Goal: Task Accomplishment & Management: Manage account settings

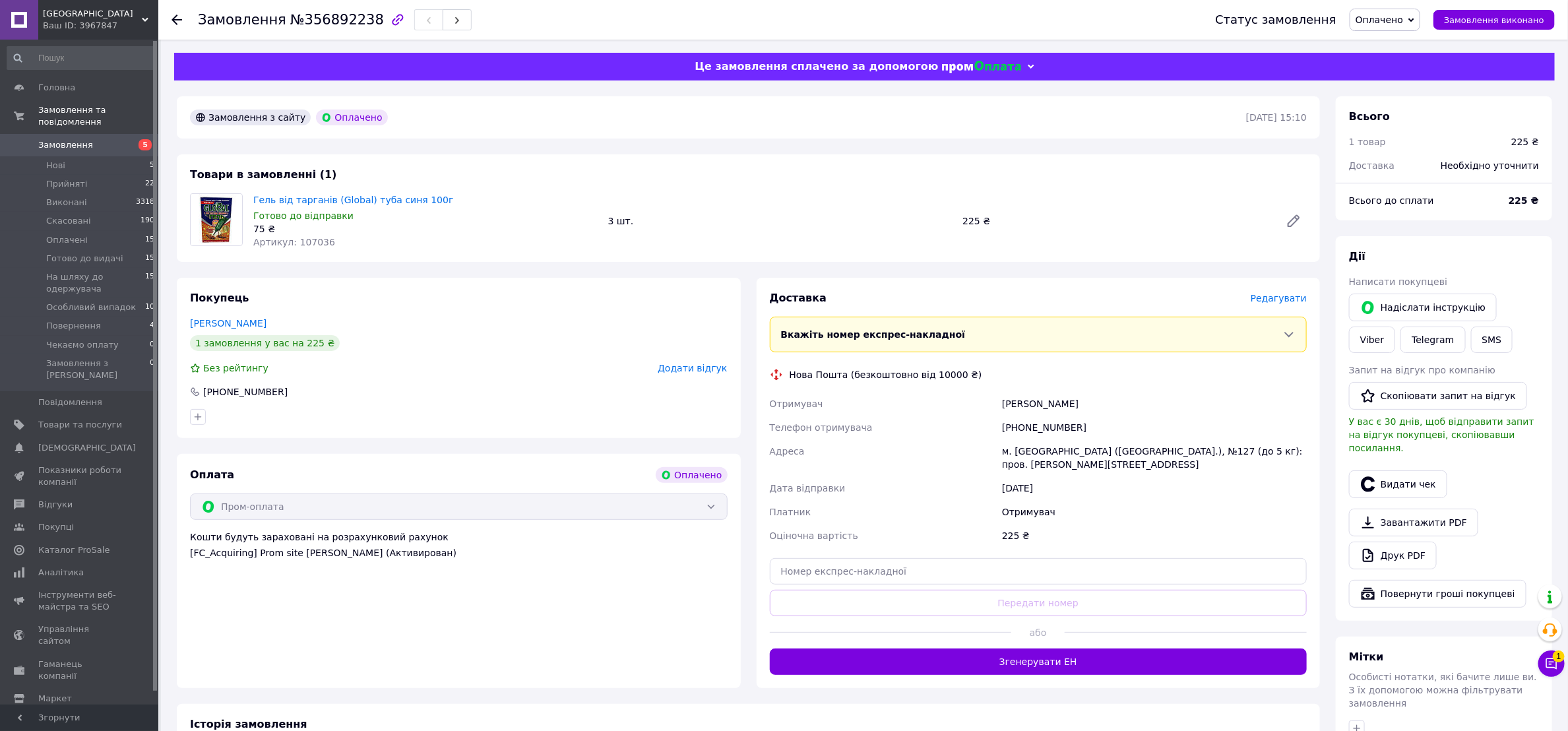
click at [1282, 297] on span "Редагувати" at bounding box center [1279, 298] width 56 height 11
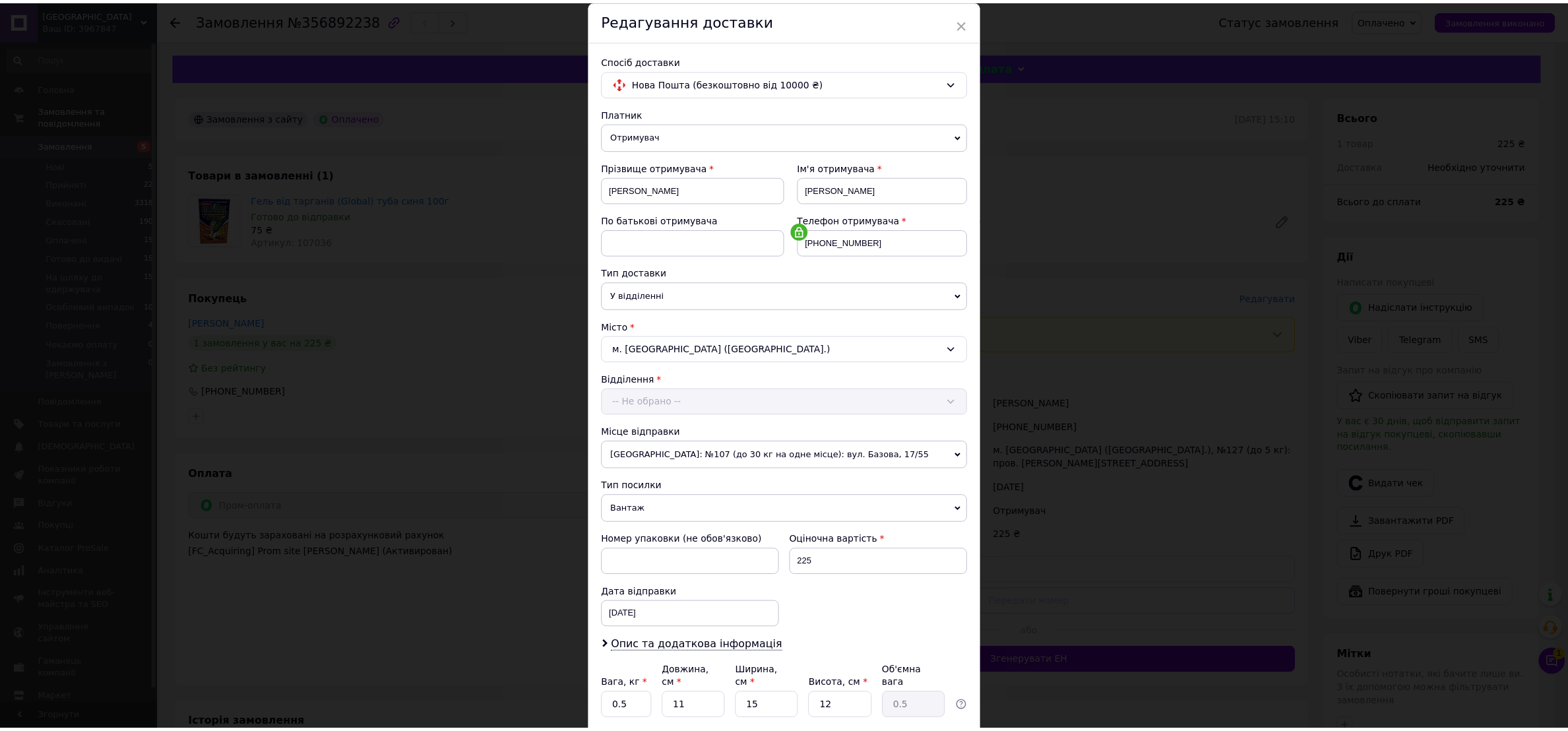
scroll to position [153, 0]
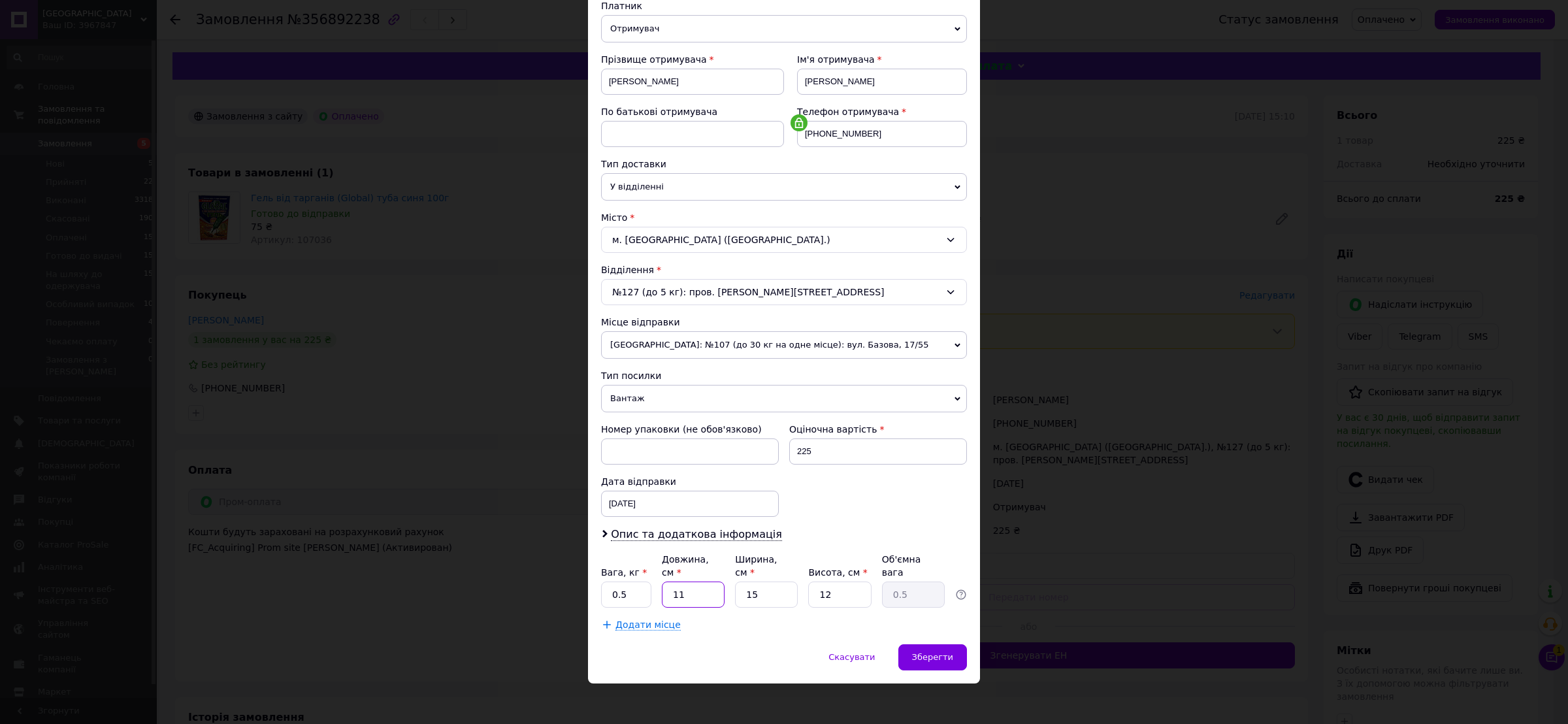
click at [688, 582] on input "11" at bounding box center [693, 595] width 62 height 26
type input "2"
type input "0.1"
type input "25"
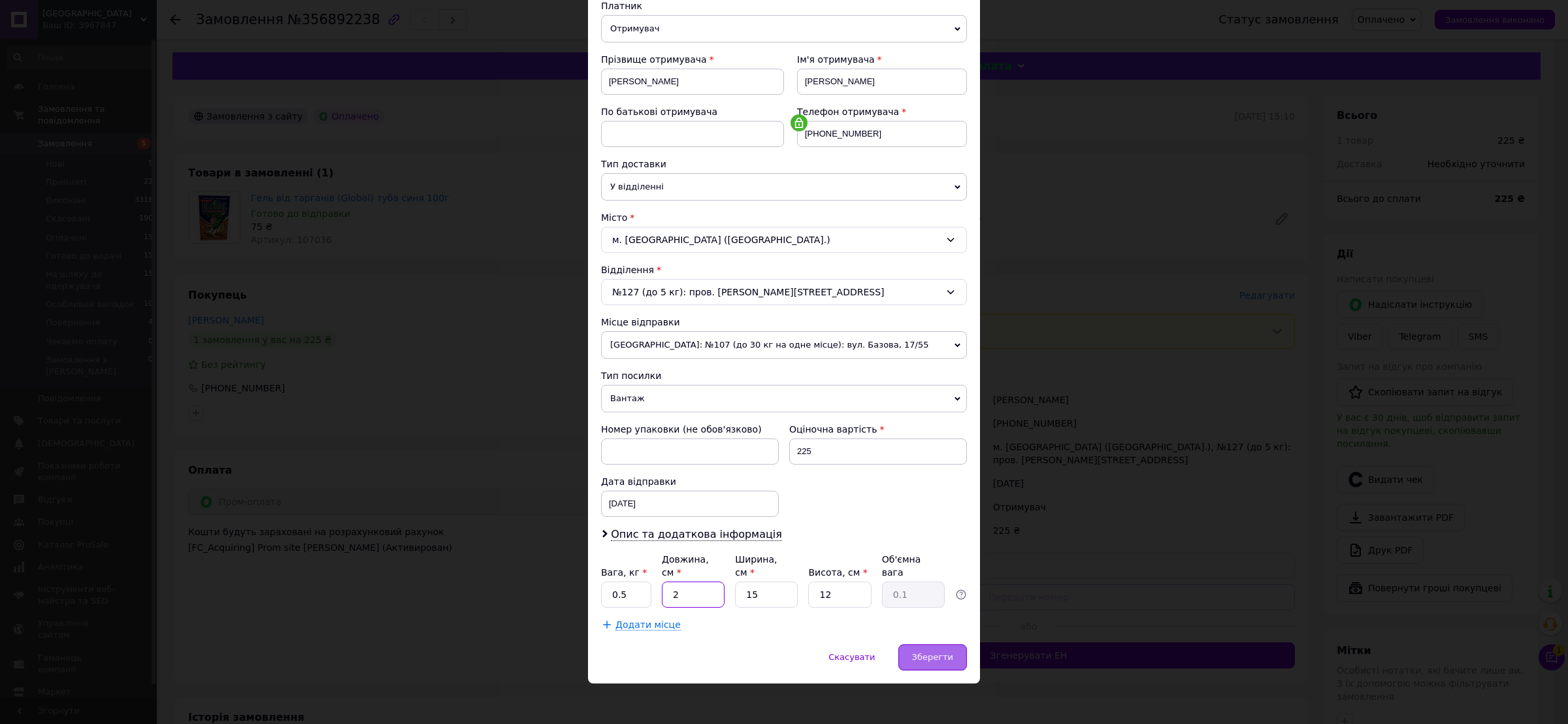
type input "1.13"
type input "25"
type input "1"
type input "0.1"
type input "15"
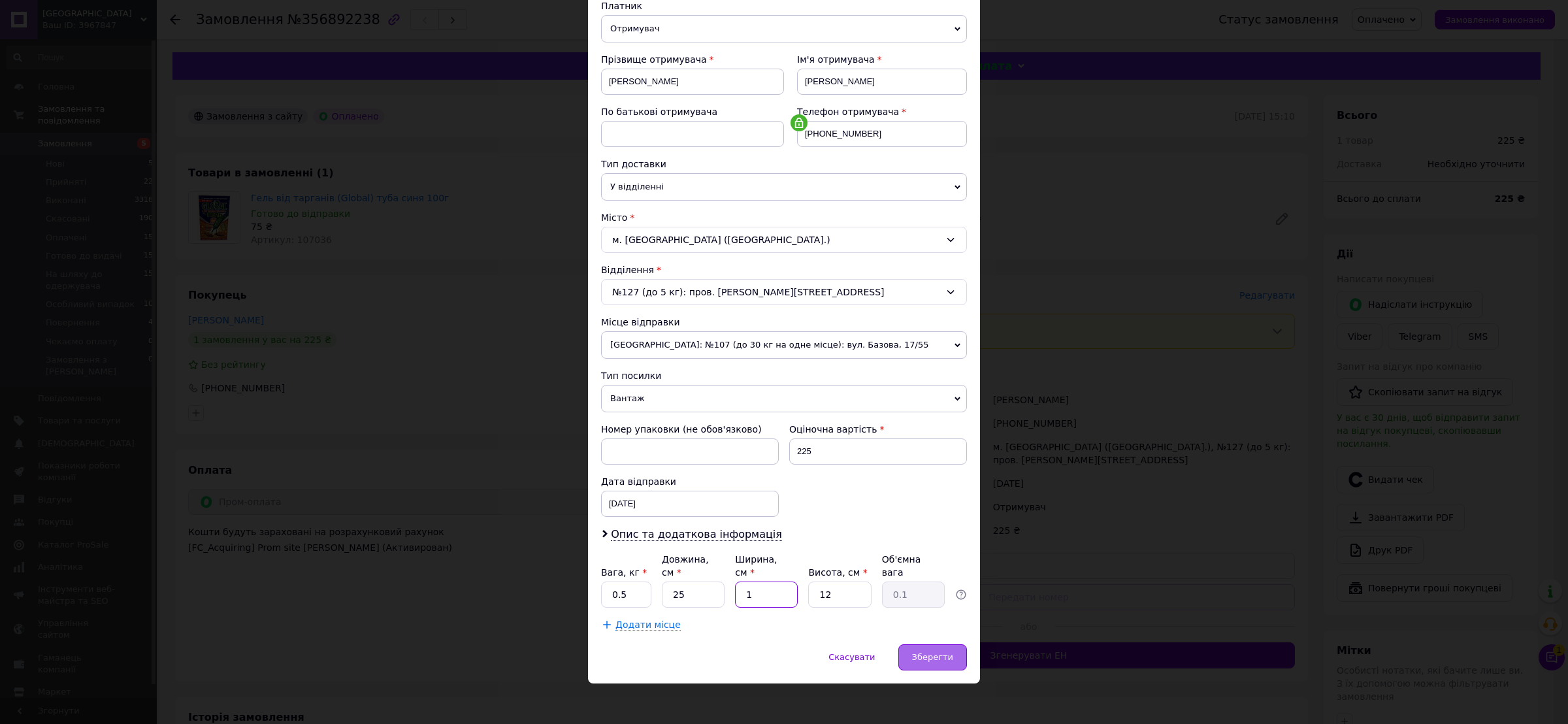
type input "1.13"
type input "1"
type input "0.1"
type input "10"
type input "0.94"
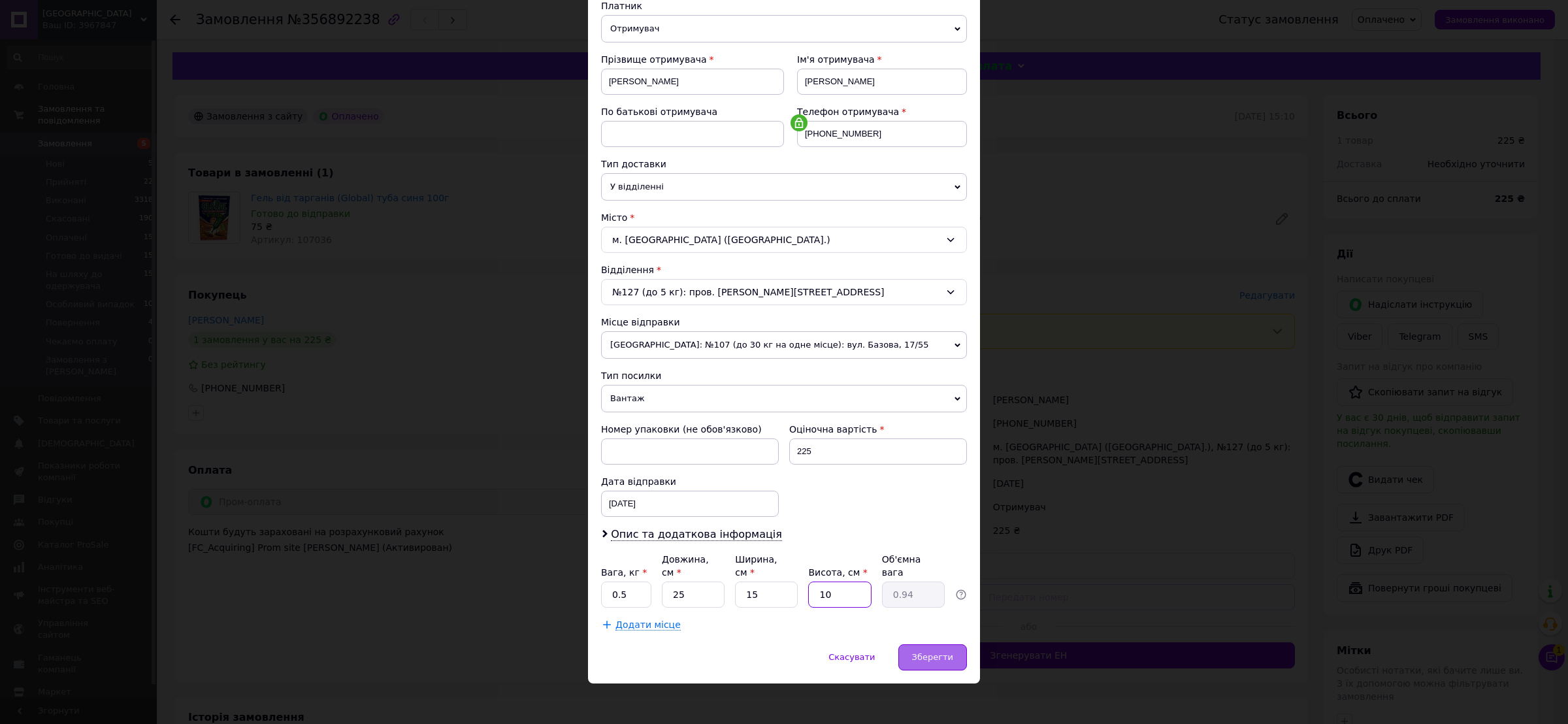
type input "10"
click at [930, 652] on span "Зберегти" at bounding box center [932, 657] width 41 height 10
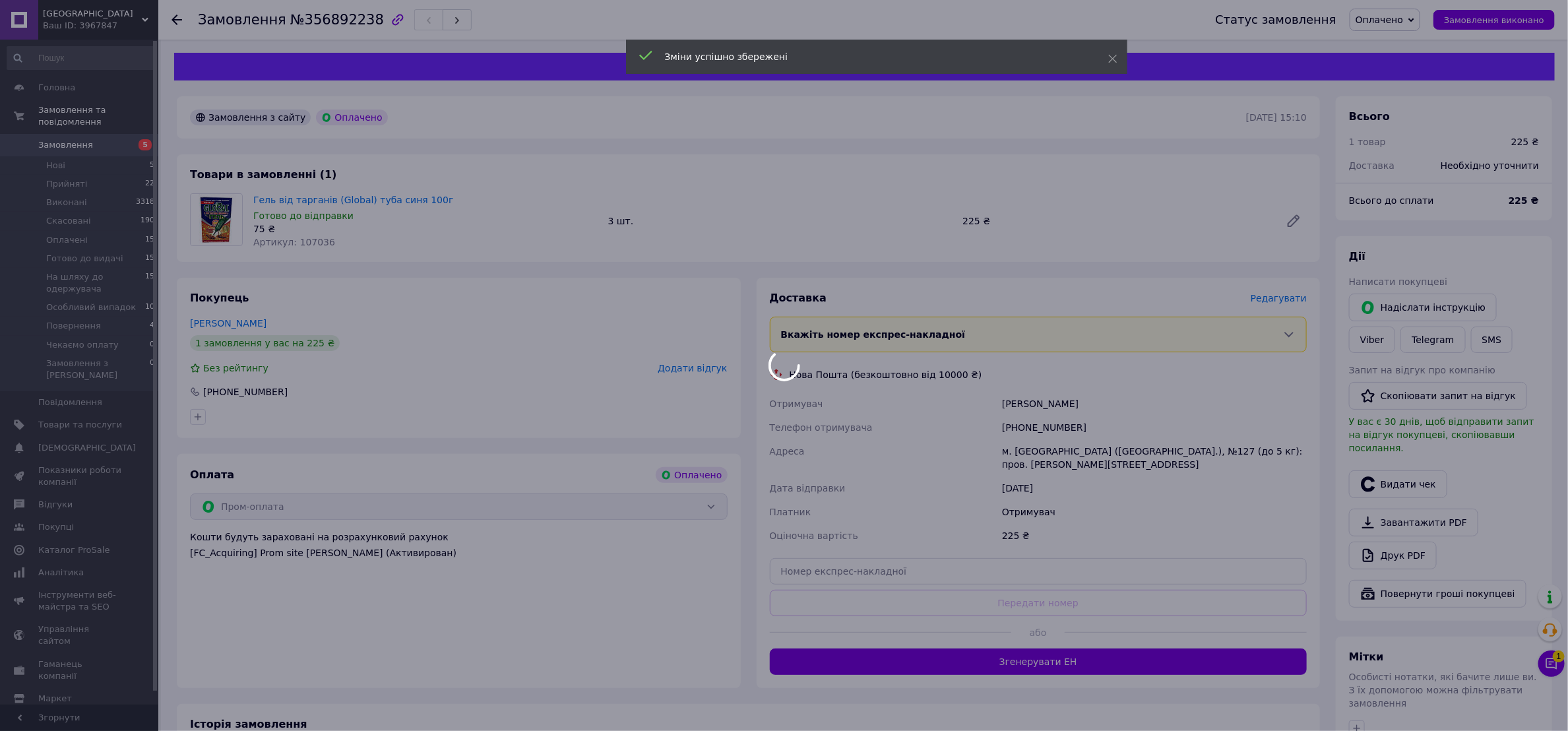
click at [939, 660] on div at bounding box center [784, 366] width 1568 height 731
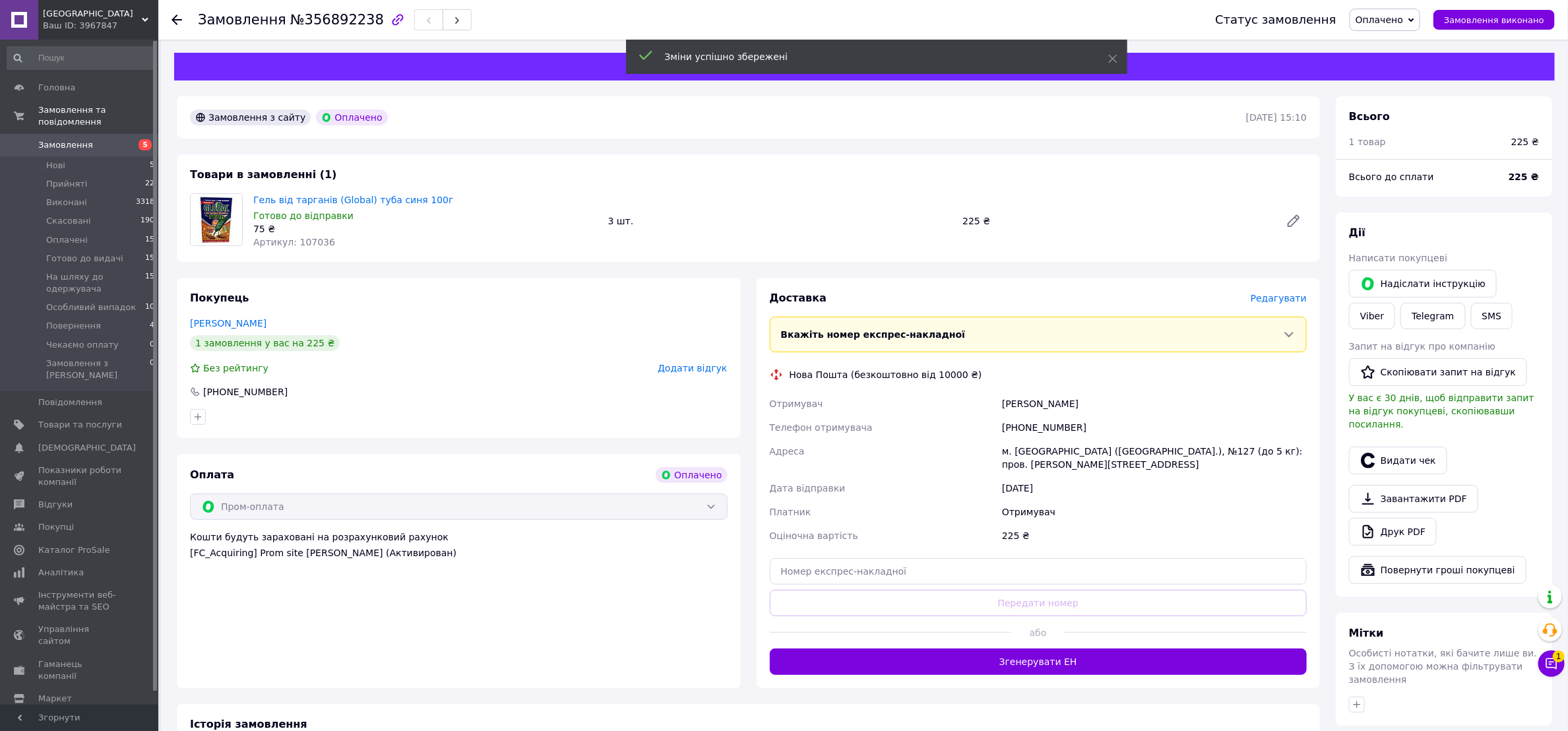
click at [939, 660] on button "Згенерувати ЕН" at bounding box center [1038, 662] width 537 height 27
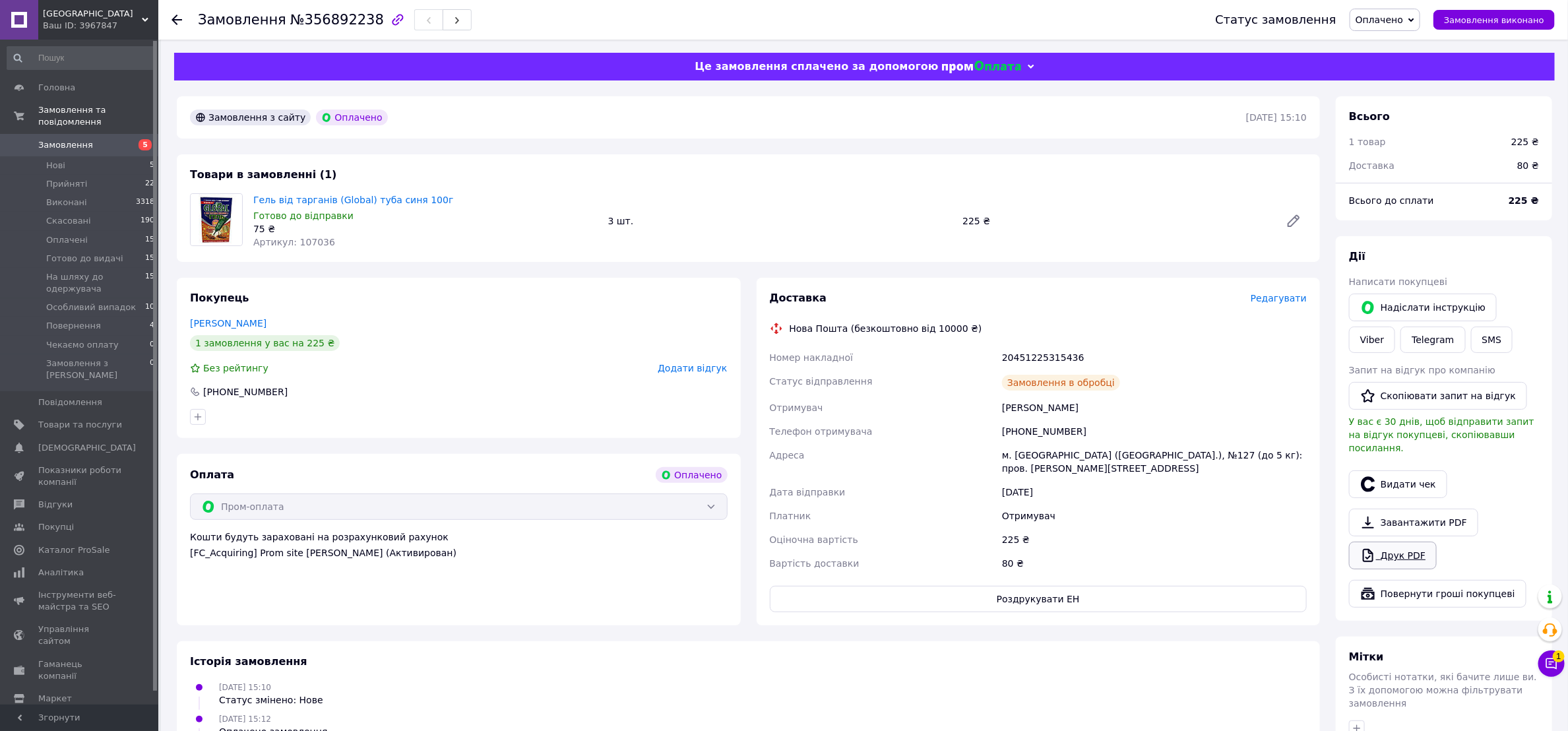
click at [1395, 544] on link "Друк PDF" at bounding box center [1394, 555] width 88 height 27
click at [877, 596] on button "Роздрукувати ЕН" at bounding box center [1038, 599] width 537 height 27
click at [579, 531] on div "Оплата Оплачено Пром-оплата Кошти будуть зараховані на розрахунковий рахунок [F…" at bounding box center [458, 540] width 564 height 172
click at [1373, 477] on icon "button" at bounding box center [1368, 484] width 16 height 16
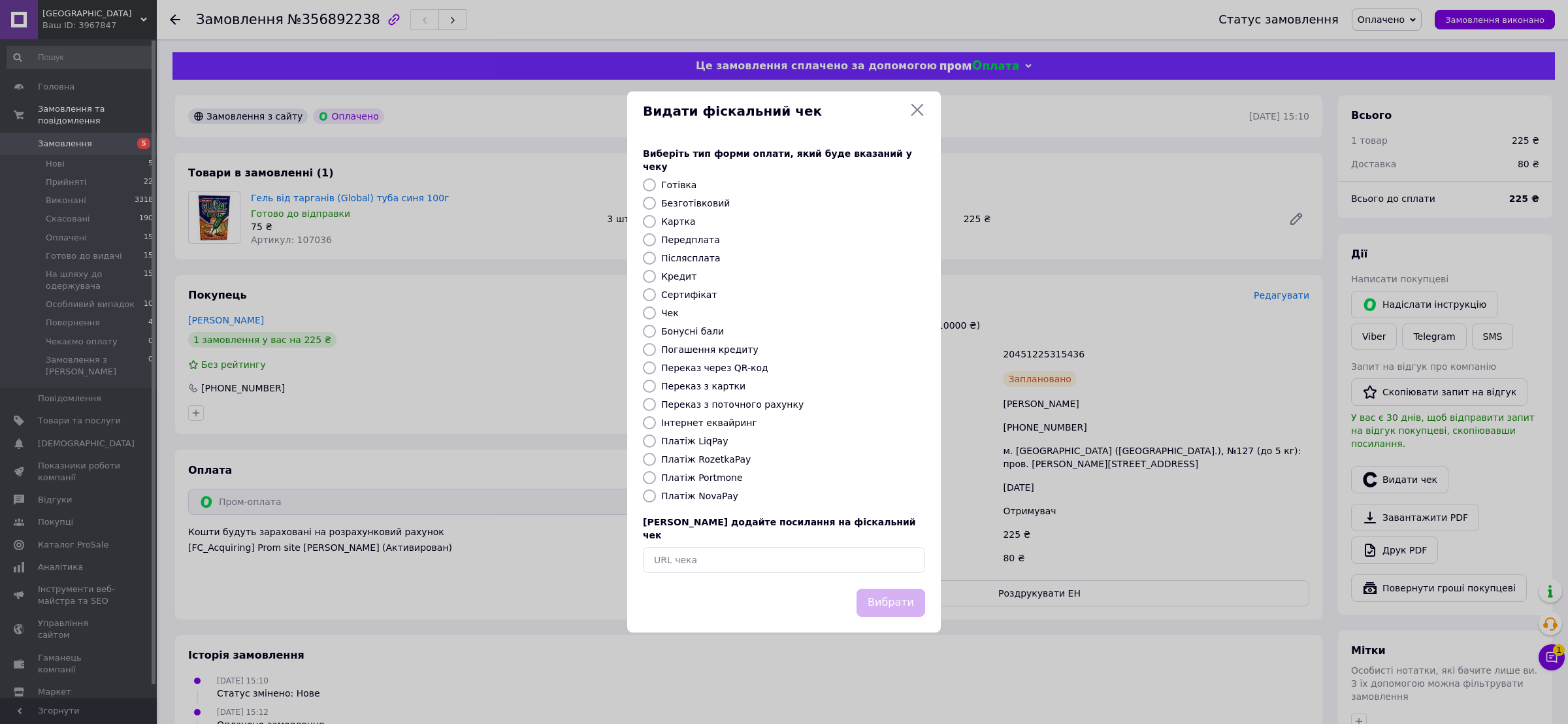
click at [645, 424] on input "Інтернет еквайринг" at bounding box center [650, 423] width 13 height 13
radio input "true"
click at [861, 589] on button "Вибрати" at bounding box center [890, 603] width 68 height 28
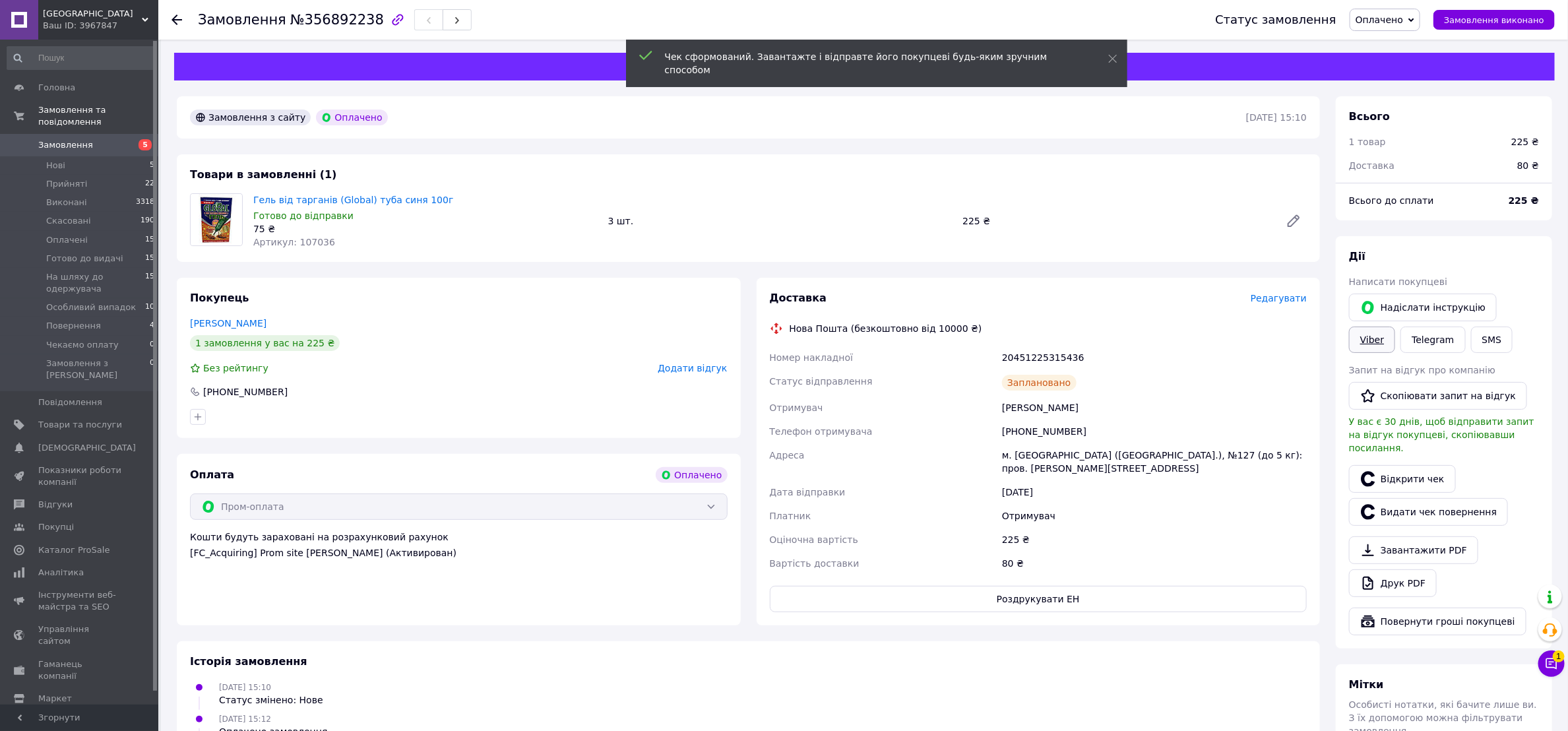
click at [1395, 326] on link "Viber" at bounding box center [1373, 340] width 47 height 27
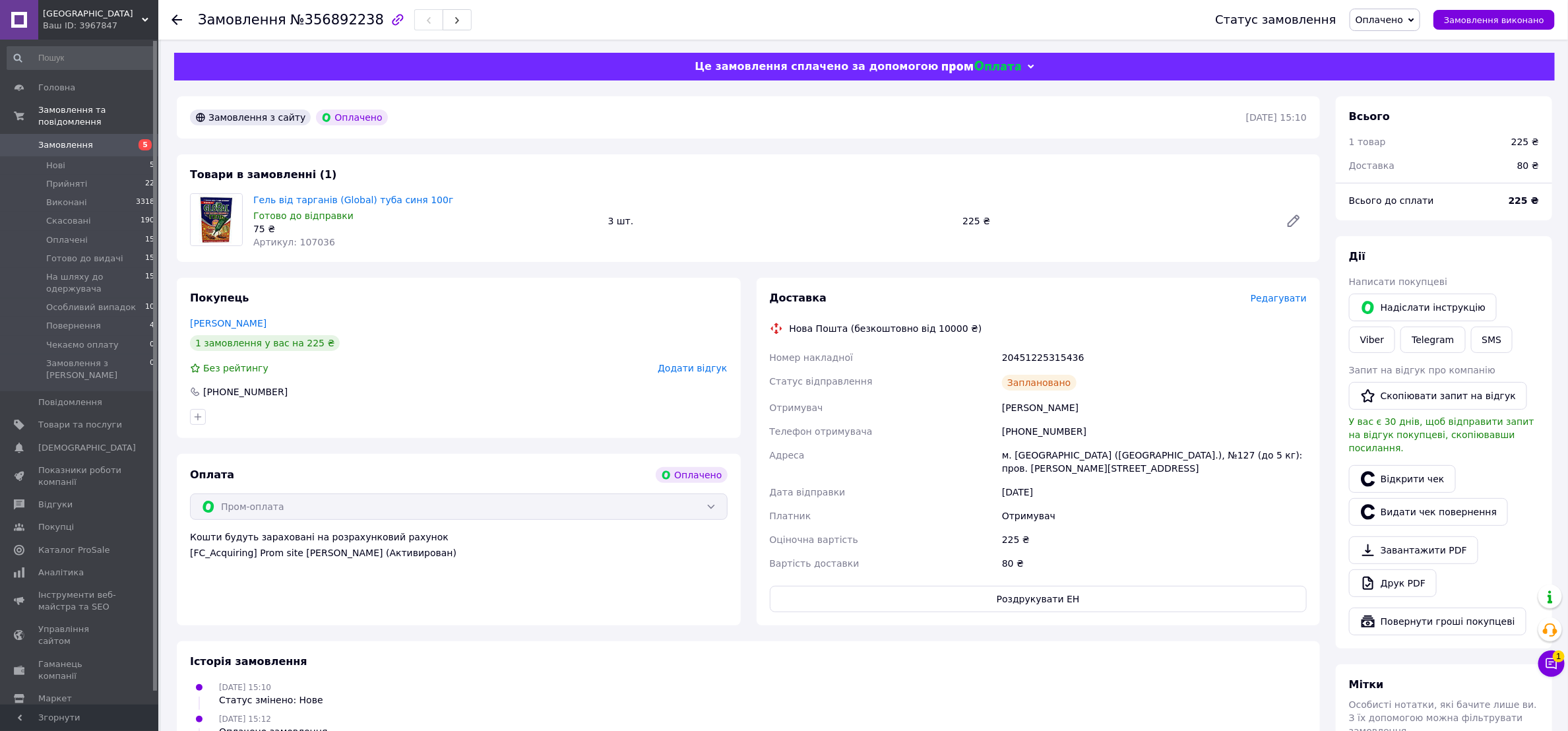
drag, startPoint x: 336, startPoint y: 32, endPoint x: 329, endPoint y: 21, distance: 13.0
click at [336, 32] on div "Замовлення №356892238" at bounding box center [693, 20] width 991 height 40
click at [327, 21] on span "№356892238" at bounding box center [337, 19] width 94 height 16
copy span "356892238"
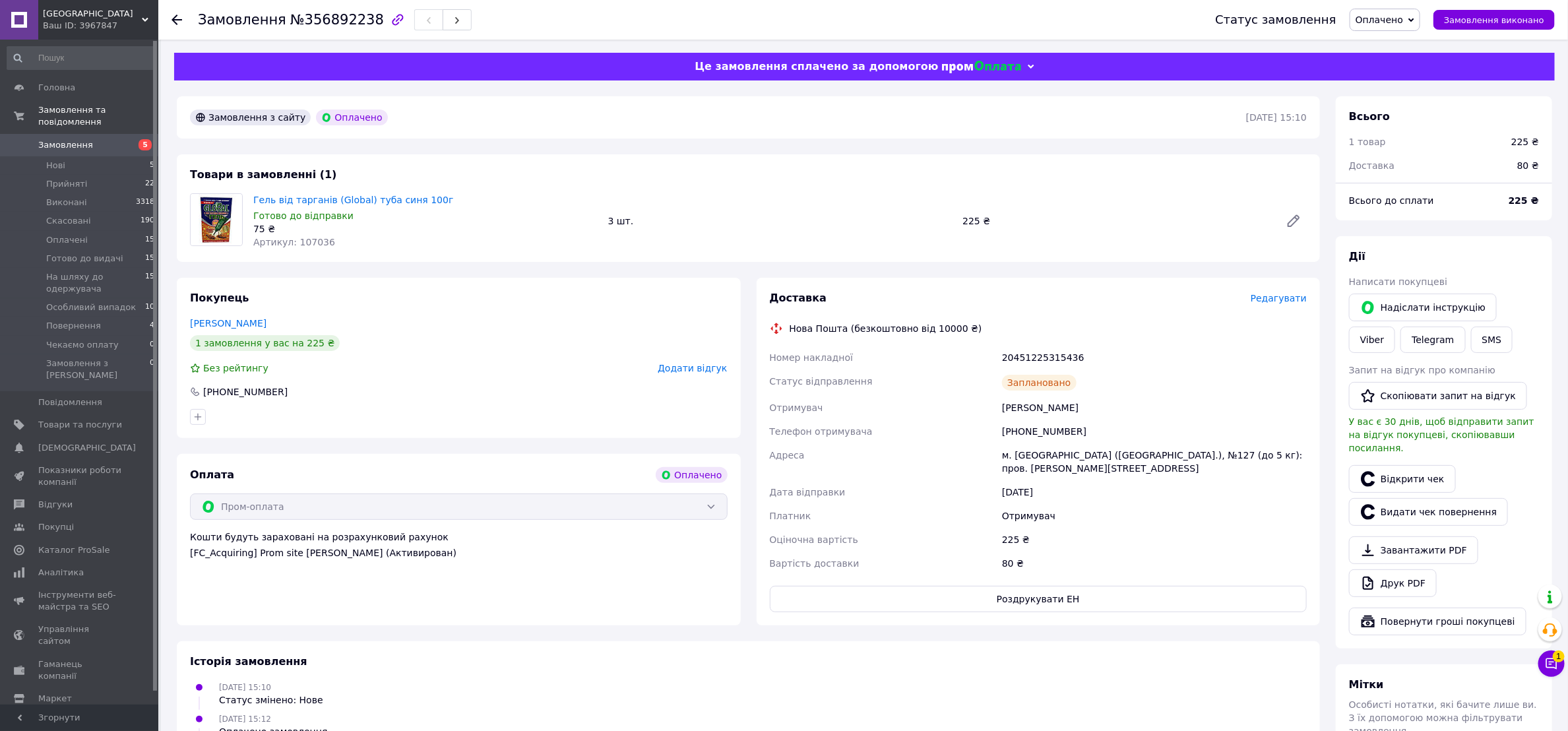
click at [963, 680] on div "[DATE] 15:10 Статус змінено: Нове" at bounding box center [748, 694] width 1128 height 27
click at [1046, 356] on div "20451225315436" at bounding box center [1154, 357] width 310 height 24
copy div "20451225315436"
click at [938, 717] on div "[DATE] 15:12 Оплачено замовлення" at bounding box center [748, 725] width 1128 height 27
